Goal: Information Seeking & Learning: Learn about a topic

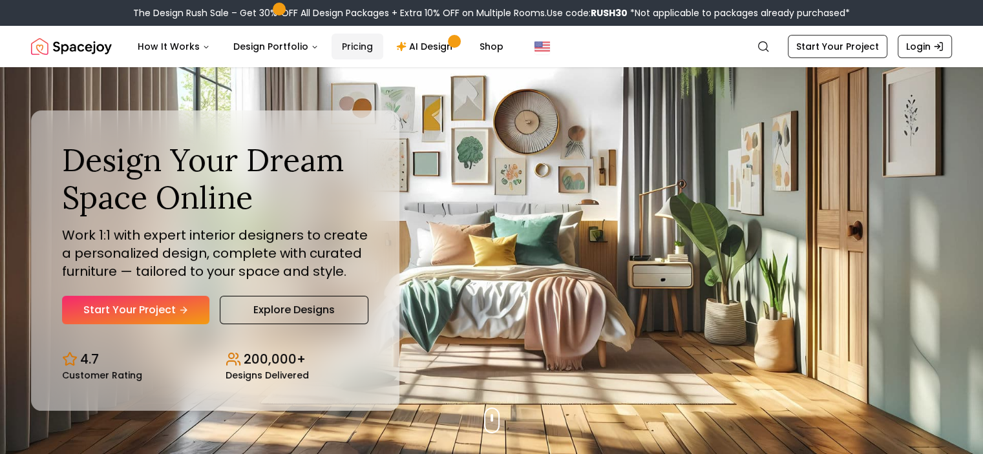
click at [354, 48] on link "Pricing" at bounding box center [358, 47] width 52 height 26
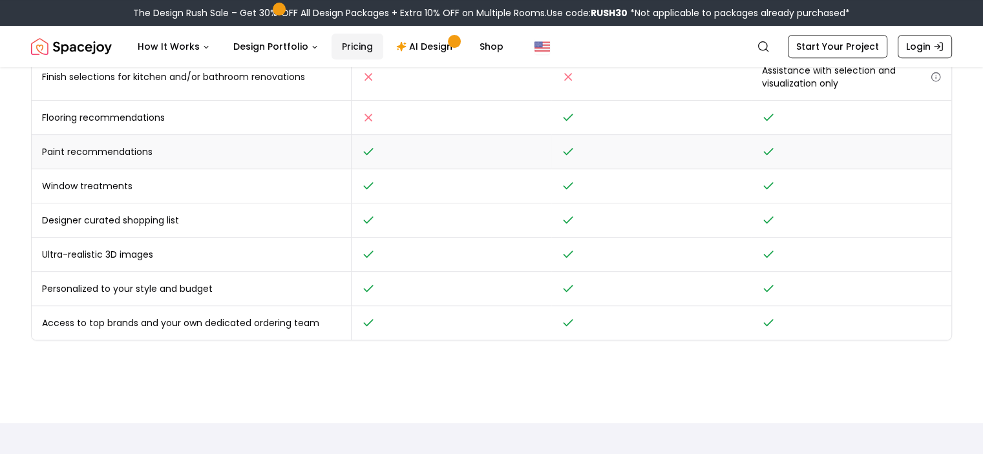
scroll to position [573, 0]
click at [243, 321] on td "Access to top brands and your own dedicated ordering team" at bounding box center [192, 322] width 320 height 34
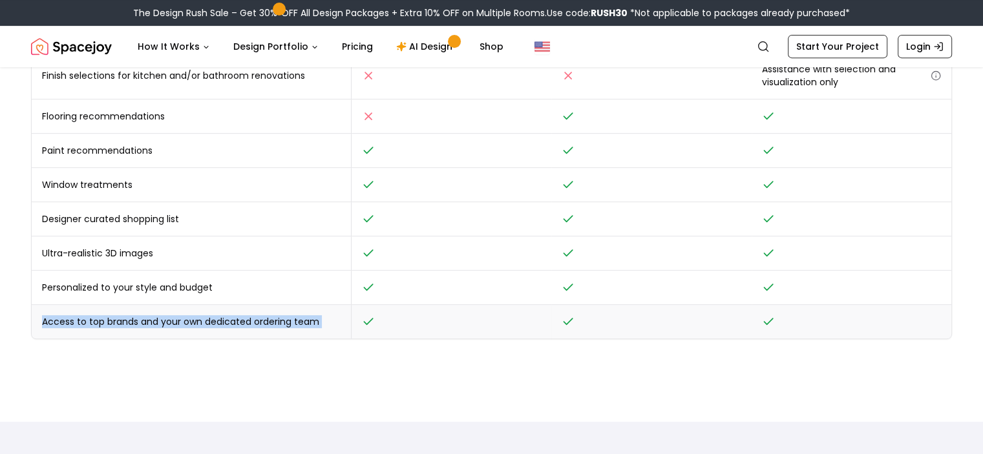
click at [243, 321] on td "Access to top brands and your own dedicated ordering team" at bounding box center [192, 322] width 320 height 34
copy tr "Access to top brands and your own dedicated ordering team"
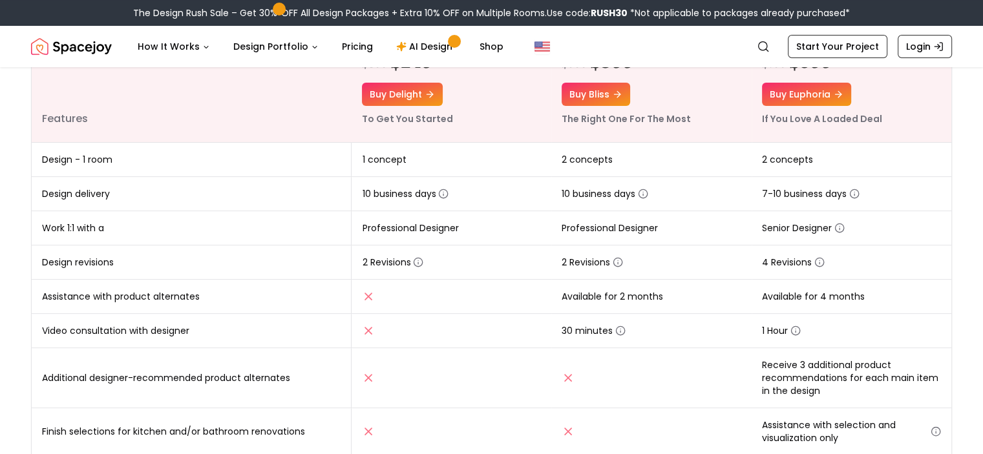
scroll to position [218, 0]
click at [443, 193] on icon "button" at bounding box center [443, 194] width 0 height 2
click at [287, 206] on td "Design delivery" at bounding box center [192, 193] width 320 height 34
click at [856, 193] on icon "button" at bounding box center [854, 193] width 10 height 10
click at [645, 194] on icon "button" at bounding box center [643, 193] width 10 height 10
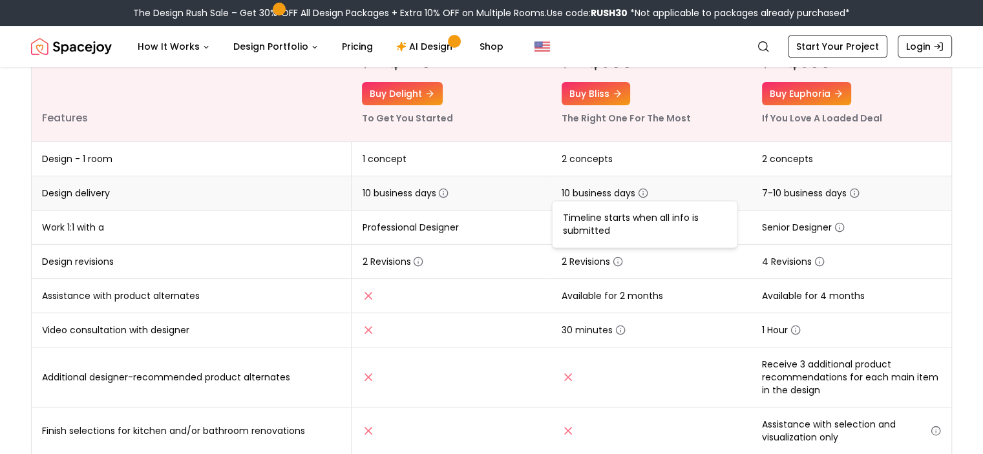
click at [233, 208] on td "Design delivery" at bounding box center [192, 193] width 320 height 34
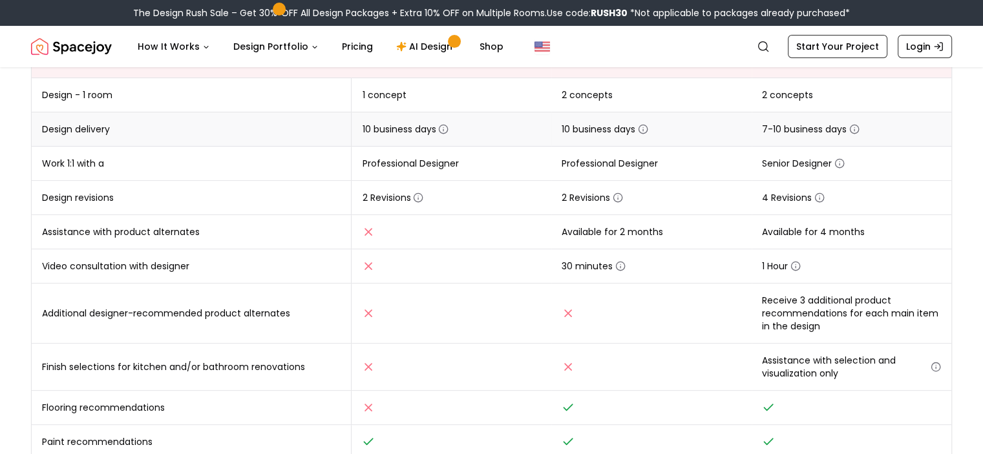
scroll to position [285, 0]
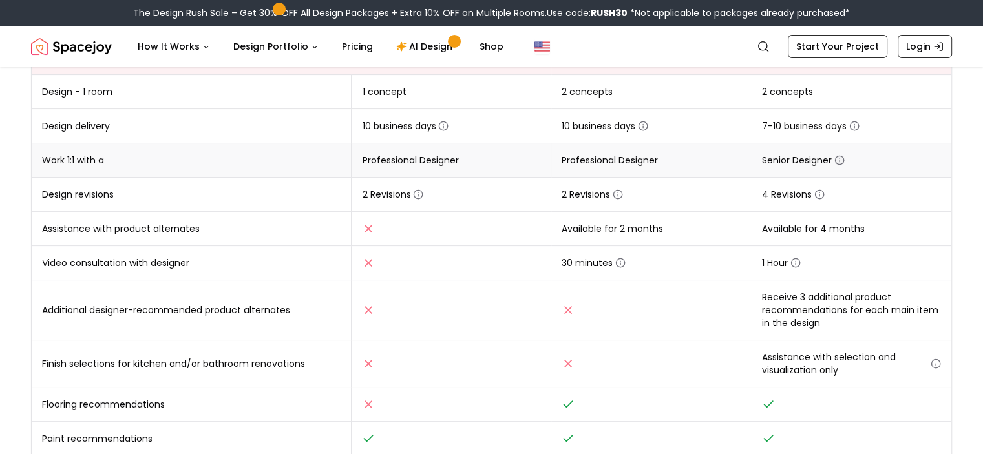
click at [840, 160] on icon "button" at bounding box center [840, 160] width 10 height 10
click at [709, 140] on td "10 business days" at bounding box center [651, 126] width 200 height 34
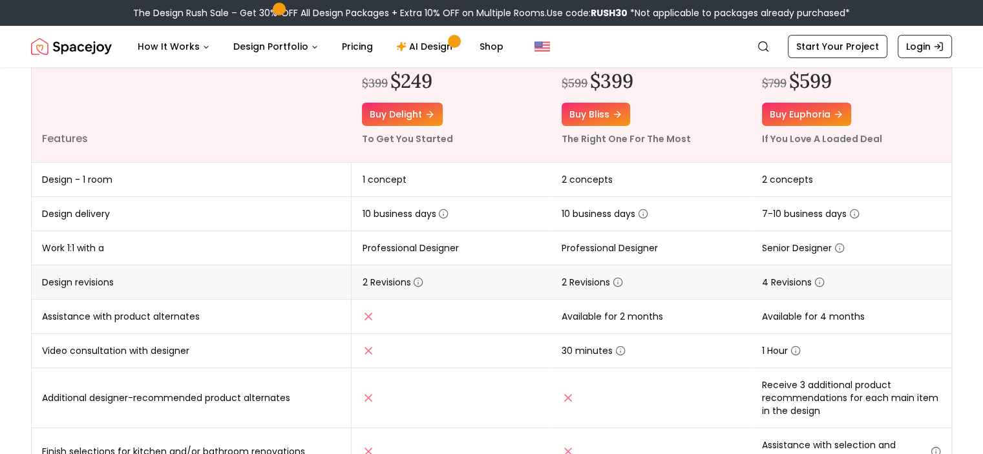
scroll to position [211, 0]
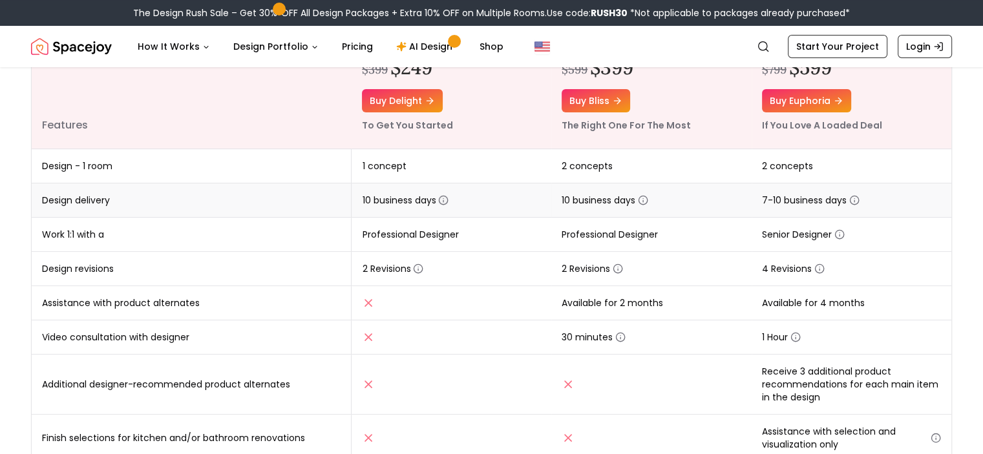
click at [444, 201] on icon "button" at bounding box center [443, 200] width 10 height 10
drag, startPoint x: 364, startPoint y: 225, endPoint x: 411, endPoint y: 236, distance: 47.8
click at [411, 236] on div "Timeline starts when all info is submitted" at bounding box center [445, 232] width 186 height 48
copy div "Timeline starts when all info is submitted"
